Goal: Use online tool/utility

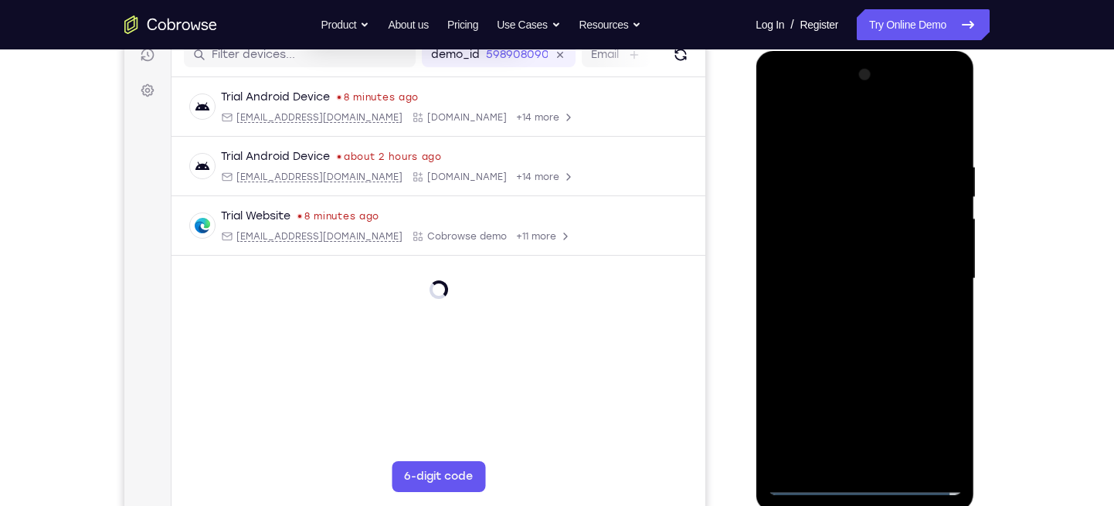
scroll to position [205, 0]
click at [864, 481] on div at bounding box center [864, 279] width 195 height 433
click at [926, 421] on div at bounding box center [864, 279] width 195 height 433
click at [781, 101] on div at bounding box center [864, 279] width 195 height 433
click at [925, 269] on div at bounding box center [864, 279] width 195 height 433
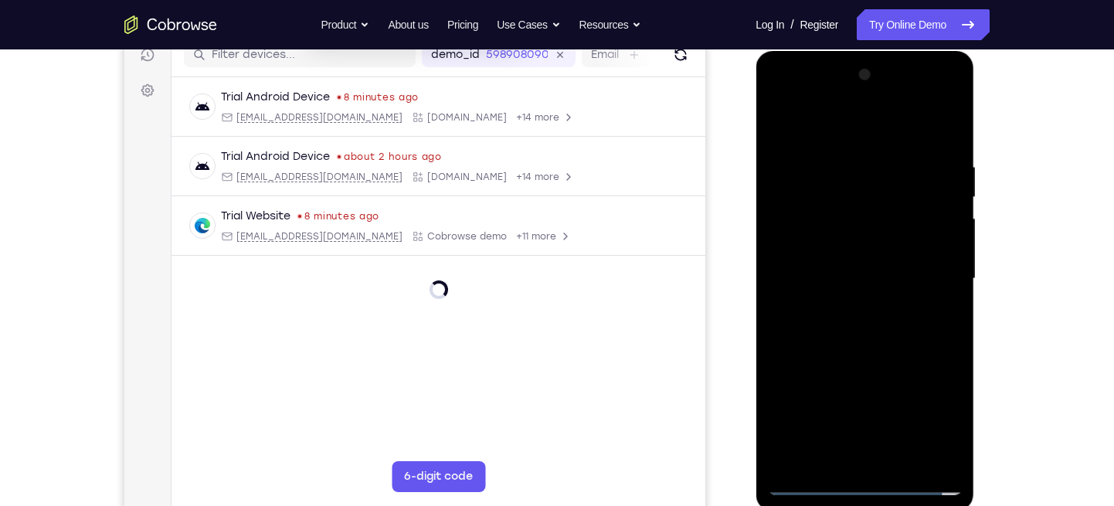
click at [849, 302] on div at bounding box center [864, 279] width 195 height 433
click at [831, 269] on div at bounding box center [864, 279] width 195 height 433
click at [837, 243] on div at bounding box center [864, 279] width 195 height 433
click at [826, 279] on div at bounding box center [864, 279] width 195 height 433
click at [806, 337] on div at bounding box center [864, 279] width 195 height 433
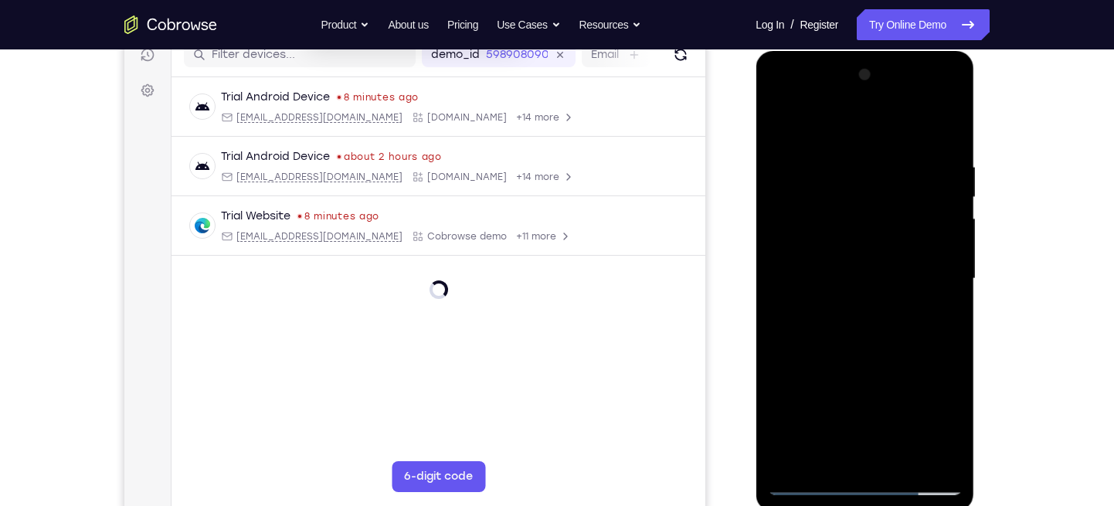
click at [937, 123] on div at bounding box center [864, 279] width 195 height 433
click at [790, 335] on div at bounding box center [864, 279] width 195 height 433
click at [949, 139] on div at bounding box center [864, 279] width 195 height 433
click at [949, 122] on div at bounding box center [864, 279] width 195 height 433
click at [780, 122] on div at bounding box center [864, 279] width 195 height 433
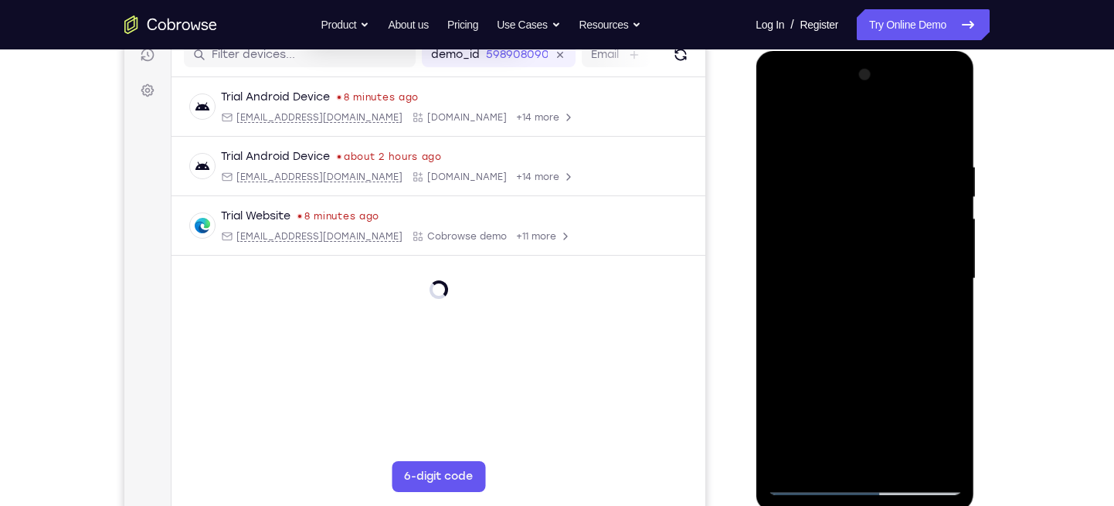
click at [796, 457] on div at bounding box center [864, 279] width 195 height 433
click at [840, 149] on div at bounding box center [864, 279] width 195 height 433
click at [948, 187] on div at bounding box center [864, 279] width 195 height 433
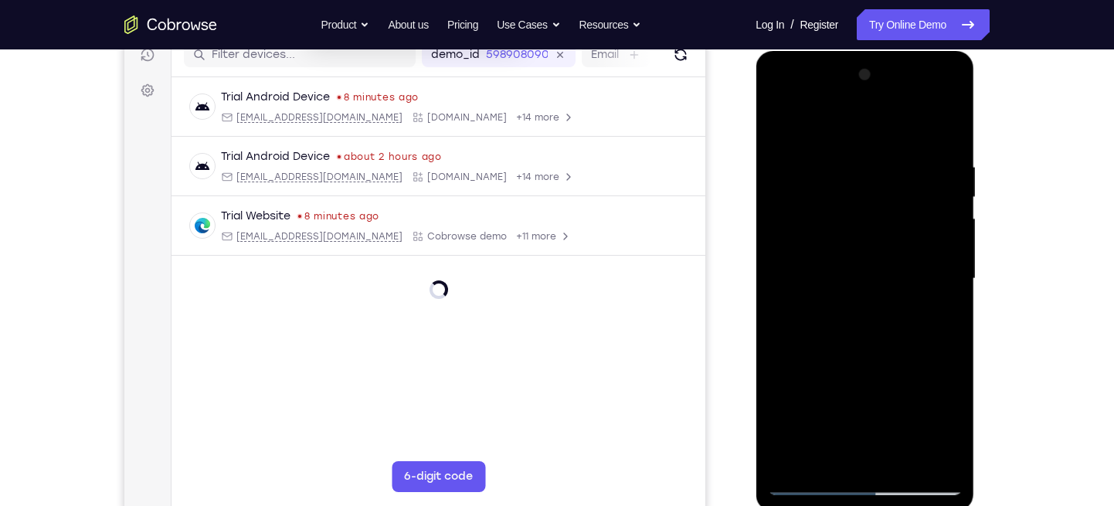
click at [948, 187] on div at bounding box center [864, 279] width 195 height 433
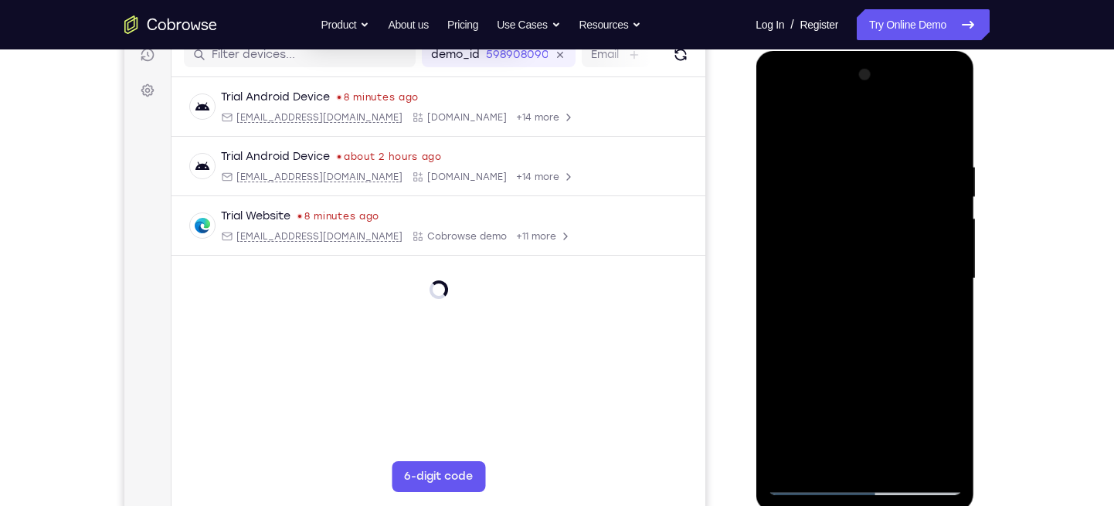
click at [948, 187] on div at bounding box center [864, 279] width 195 height 433
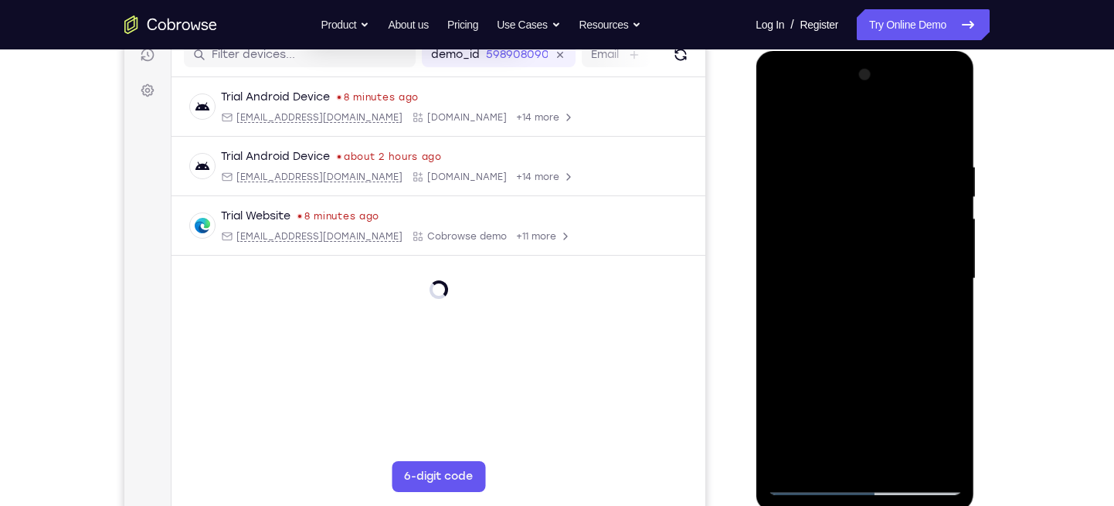
click at [948, 187] on div at bounding box center [864, 279] width 195 height 433
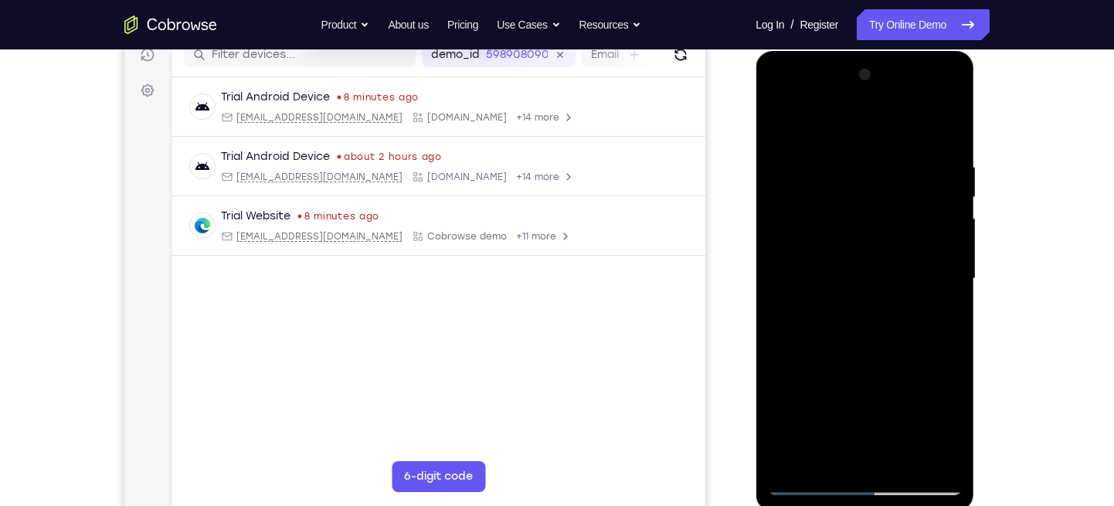
click at [948, 187] on div at bounding box center [864, 279] width 195 height 433
click at [948, 462] on div at bounding box center [864, 279] width 195 height 433
click at [936, 210] on div at bounding box center [864, 279] width 195 height 433
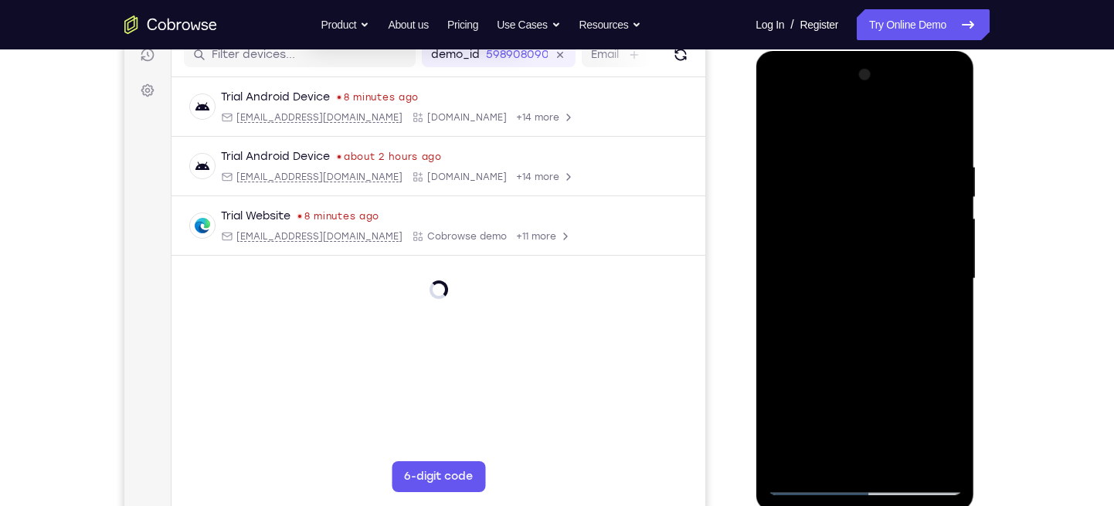
click at [936, 210] on div at bounding box center [864, 279] width 195 height 433
click at [942, 210] on div at bounding box center [864, 279] width 195 height 433
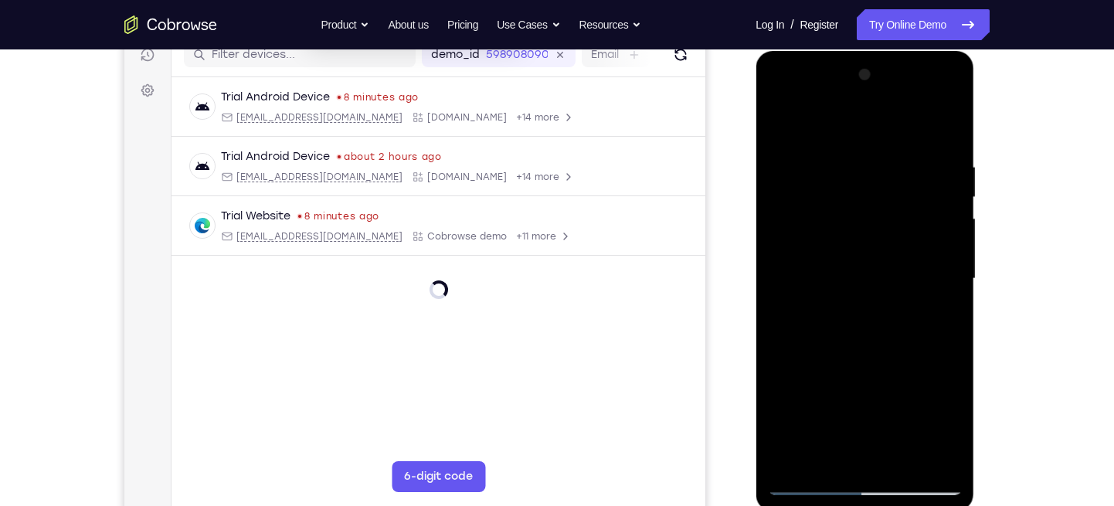
click at [942, 210] on div at bounding box center [864, 279] width 195 height 433
click at [932, 212] on div at bounding box center [864, 279] width 195 height 433
click at [934, 230] on div at bounding box center [864, 279] width 195 height 433
click at [928, 233] on div at bounding box center [864, 279] width 195 height 433
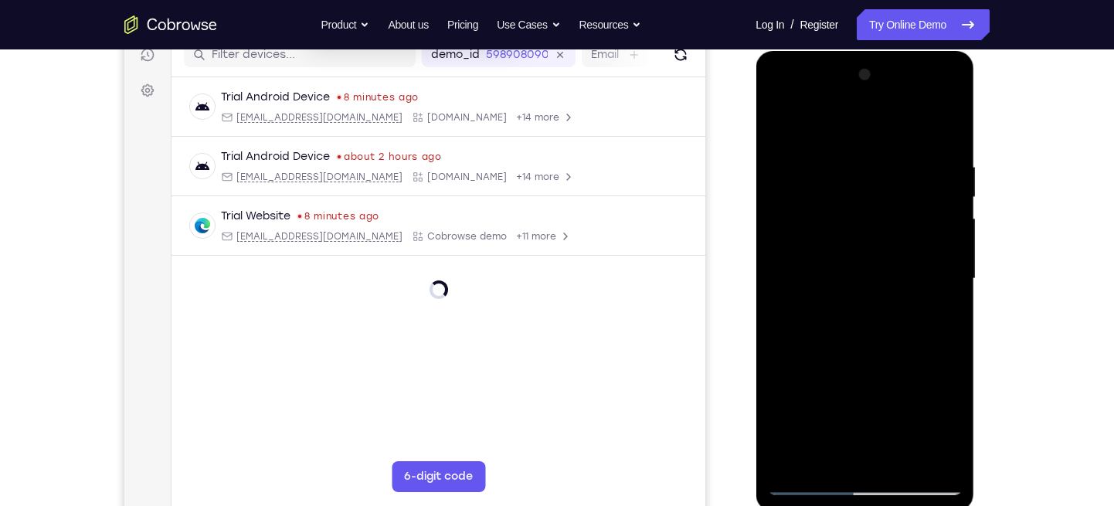
click at [939, 215] on div at bounding box center [864, 279] width 195 height 433
click at [771, 182] on div at bounding box center [864, 279] width 195 height 433
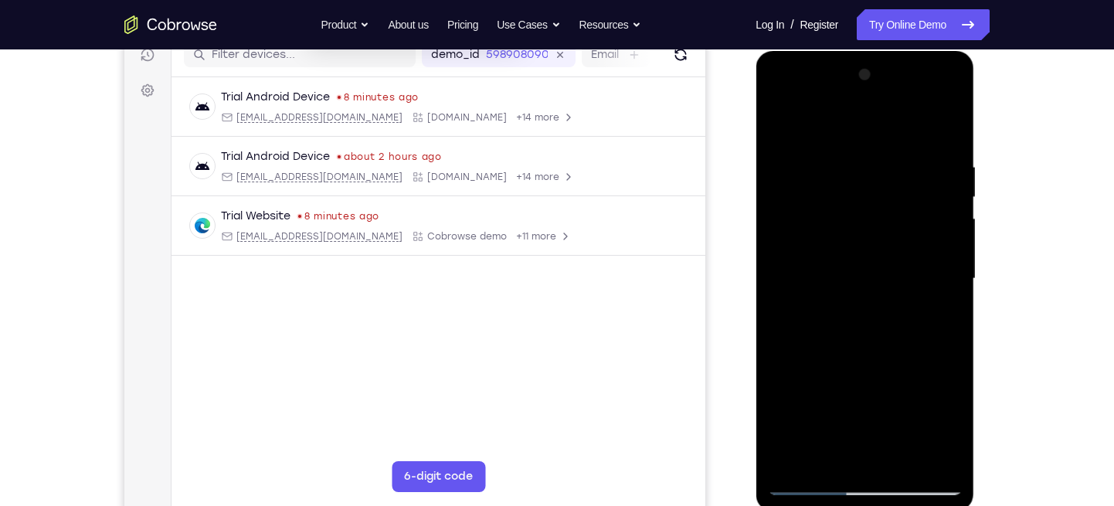
click at [783, 187] on div at bounding box center [864, 279] width 195 height 433
click at [943, 255] on div at bounding box center [864, 279] width 195 height 433
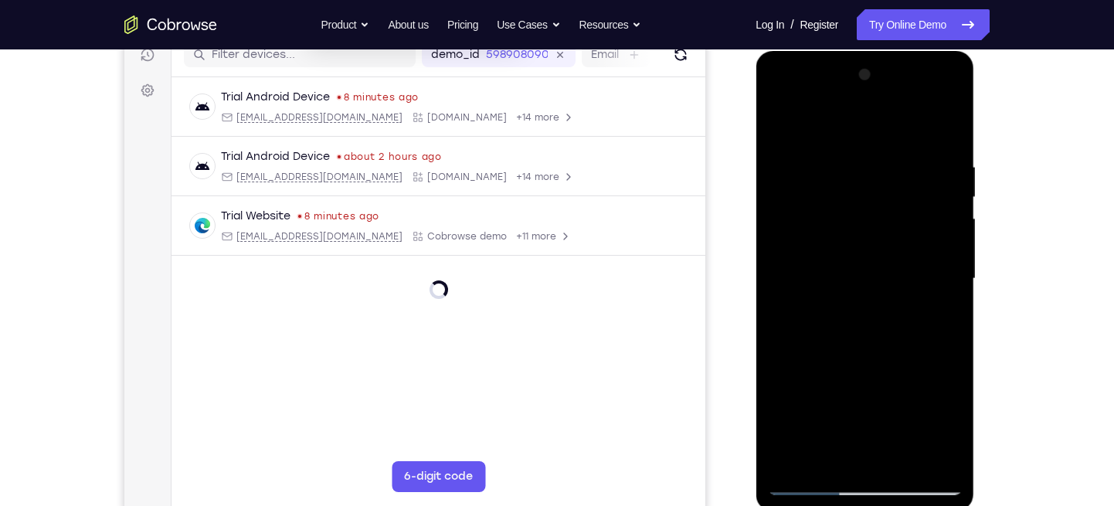
click at [943, 255] on div at bounding box center [864, 279] width 195 height 433
click at [922, 199] on div at bounding box center [864, 279] width 195 height 433
click at [932, 179] on div at bounding box center [864, 279] width 195 height 433
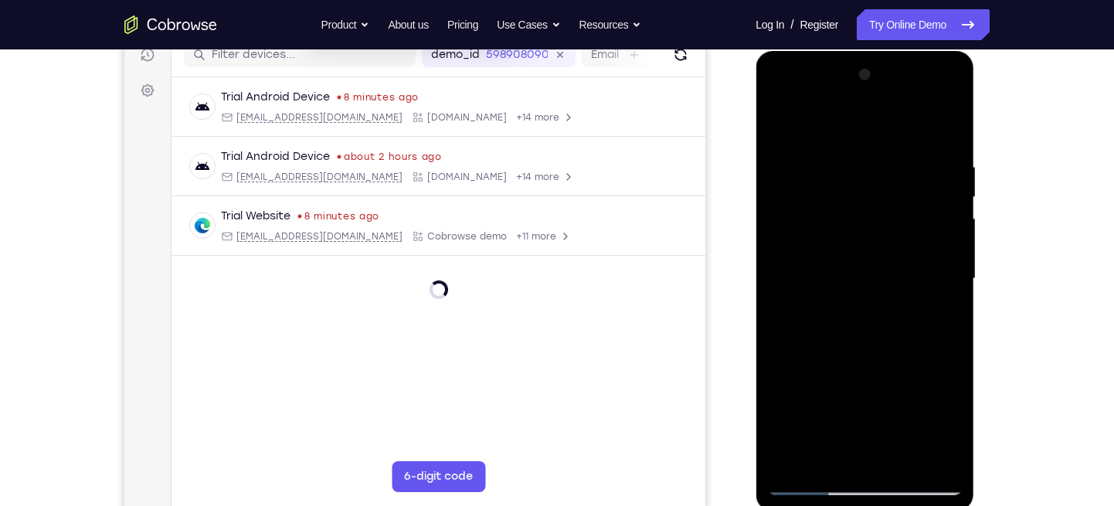
click at [943, 199] on div at bounding box center [864, 279] width 195 height 433
click at [928, 199] on div at bounding box center [864, 279] width 195 height 433
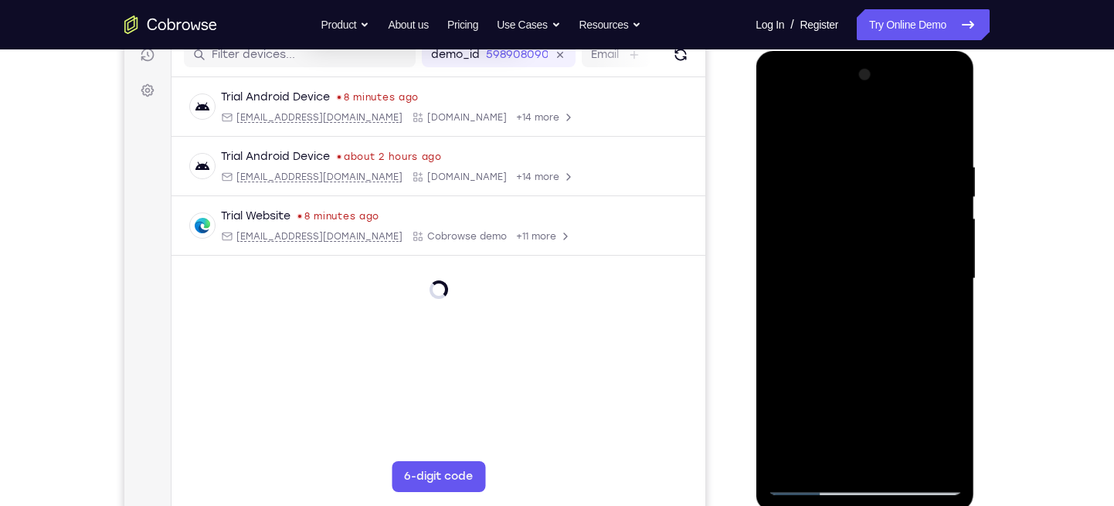
click at [928, 199] on div at bounding box center [864, 279] width 195 height 433
click at [933, 202] on div at bounding box center [864, 279] width 195 height 433
